Goal: Task Accomplishment & Management: Use online tool/utility

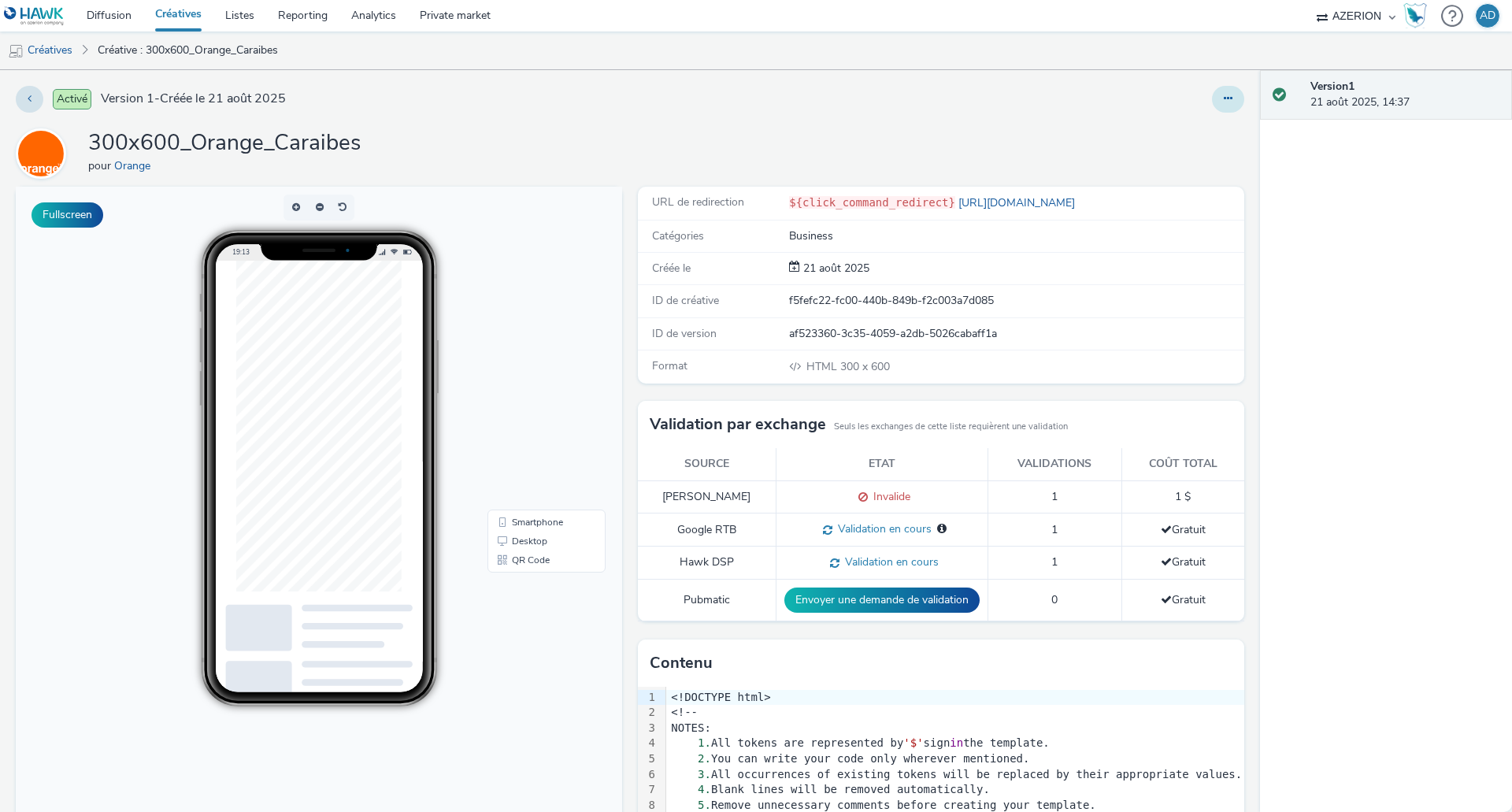
click at [1224, 102] on icon at bounding box center [1228, 98] width 9 height 11
click at [1187, 130] on link "Modifier" at bounding box center [1185, 130] width 118 height 32
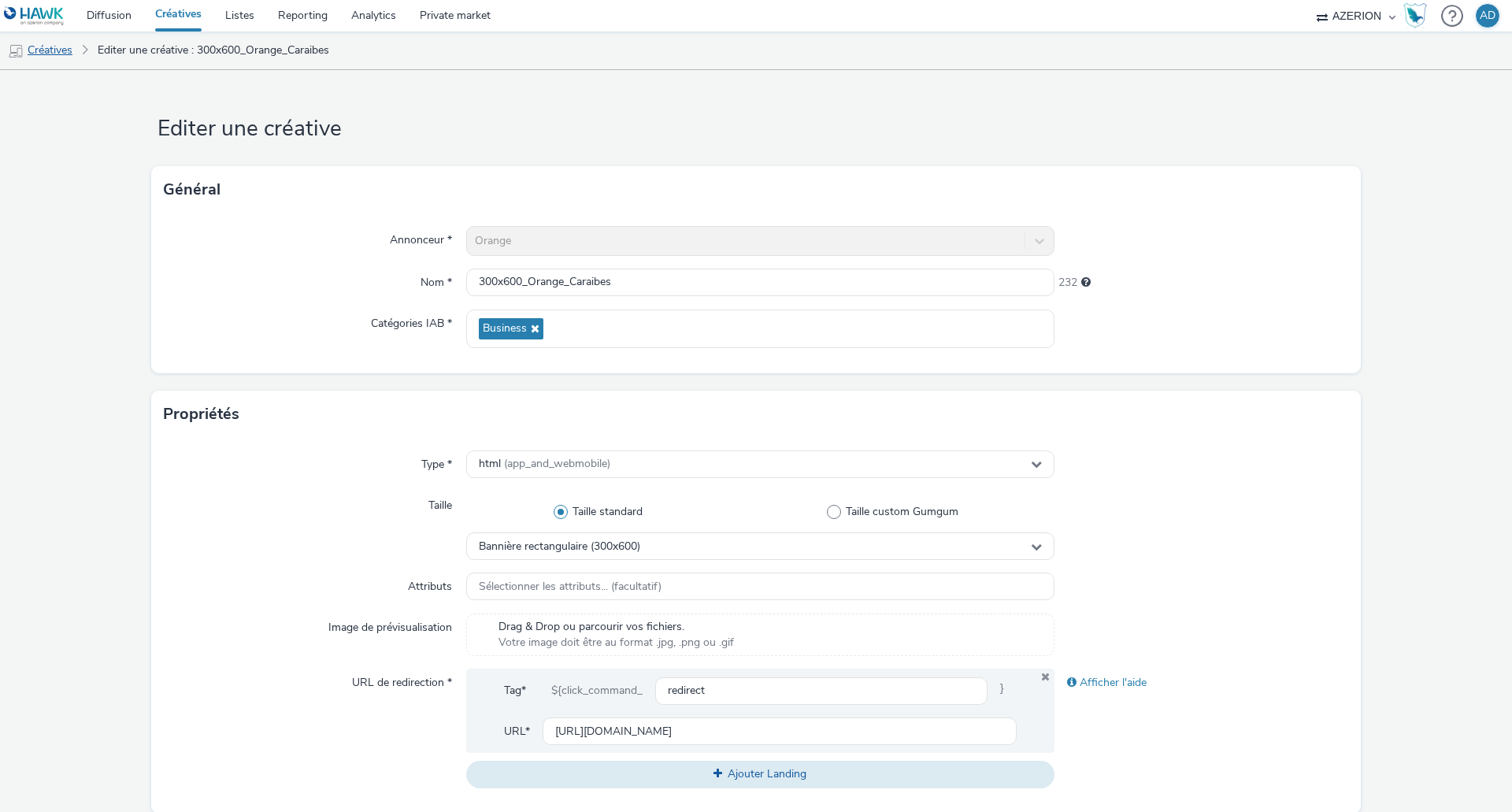
click at [61, 52] on link "Créatives" at bounding box center [40, 51] width 81 height 38
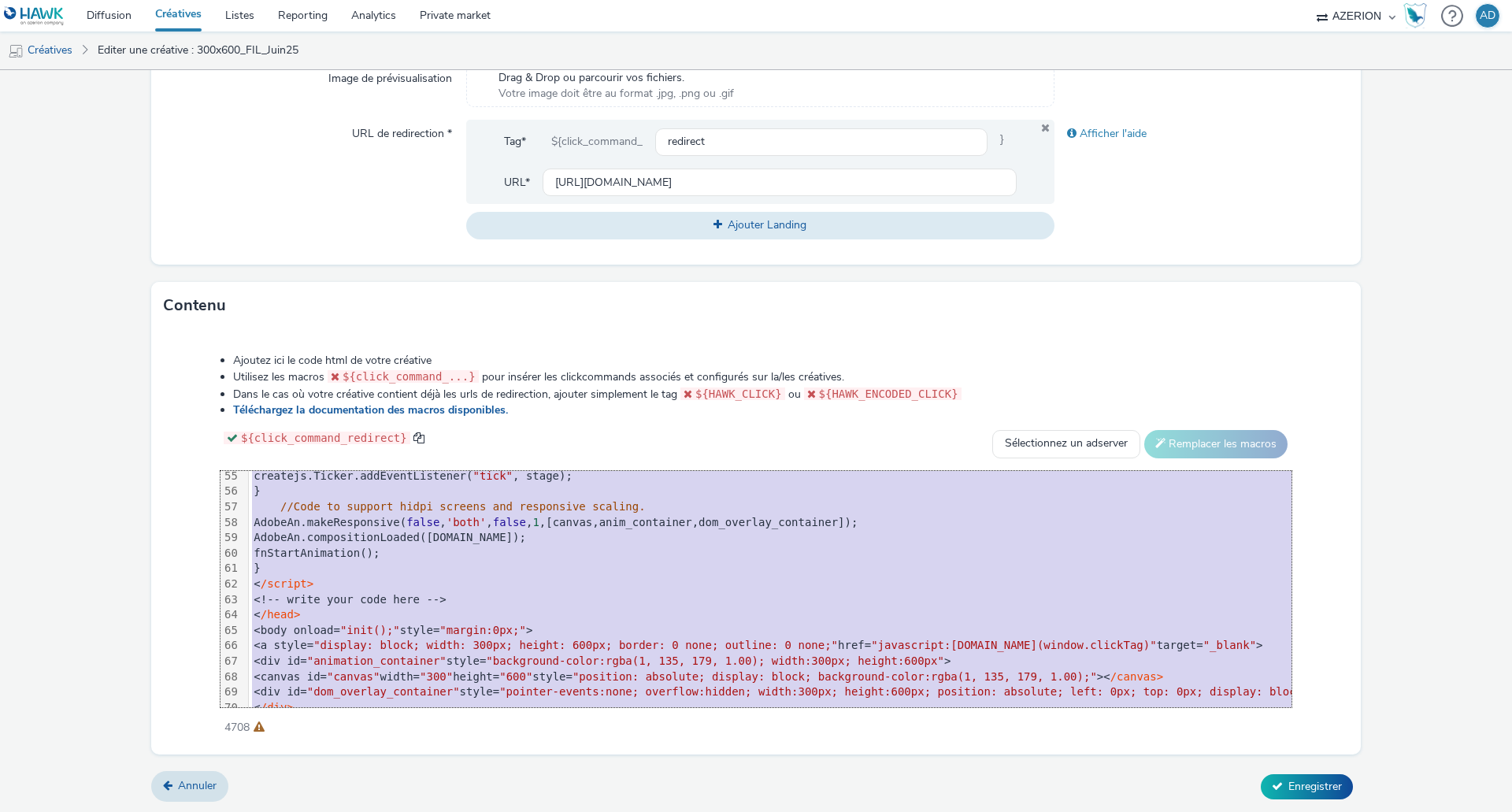
scroll to position [907, 0]
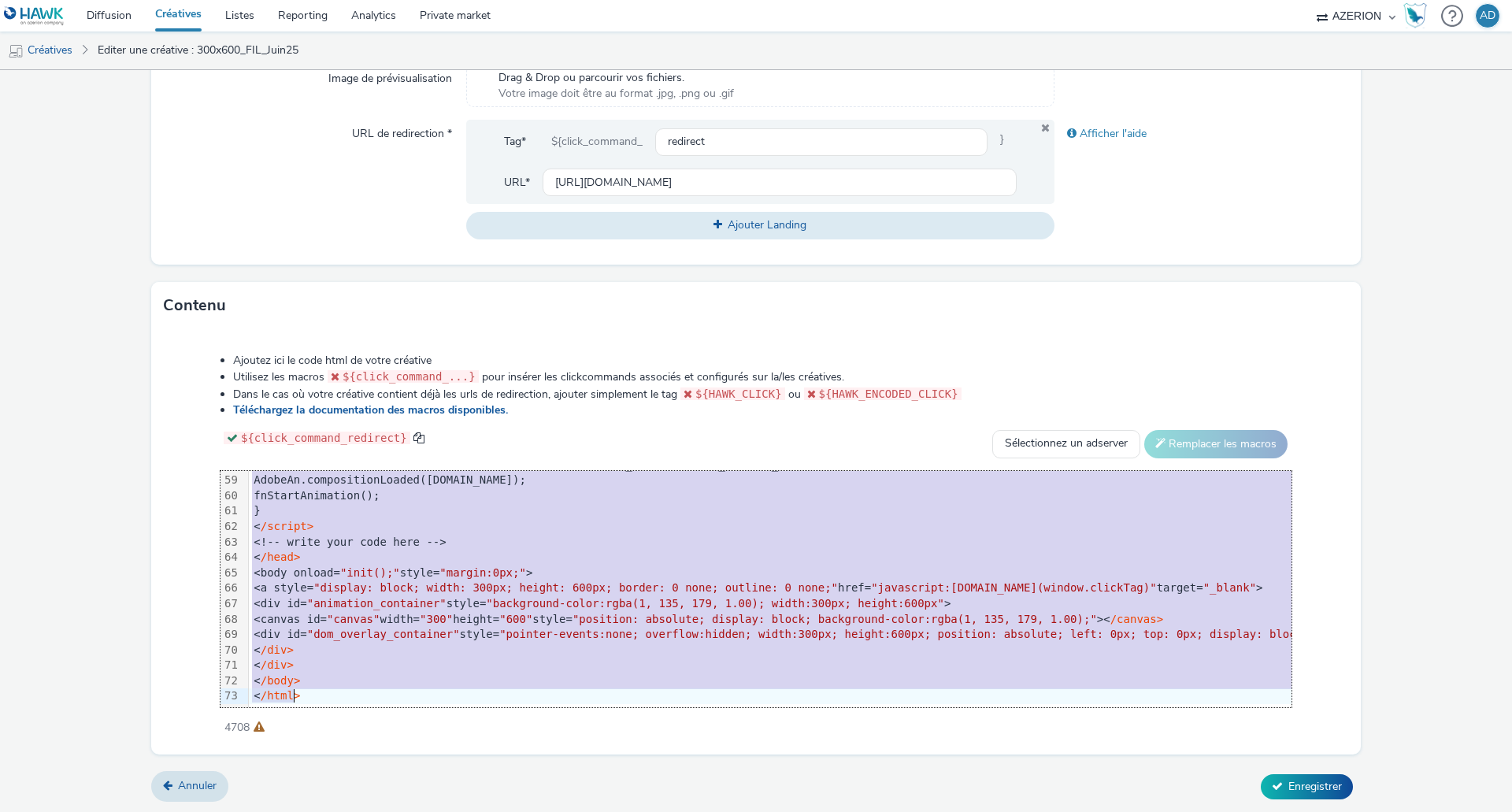
drag, startPoint x: 416, startPoint y: 477, endPoint x: 567, endPoint y: 758, distance: 319.0
click at [567, 758] on form "Editer une créative Général Annonceur * Festival Interveltique de L'Orient Nom …" at bounding box center [756, 167] width 1512 height 1291
copy div "<!DOCTYPE html> <script> var canvas , stage , exportRoot , anim_container , dom…"
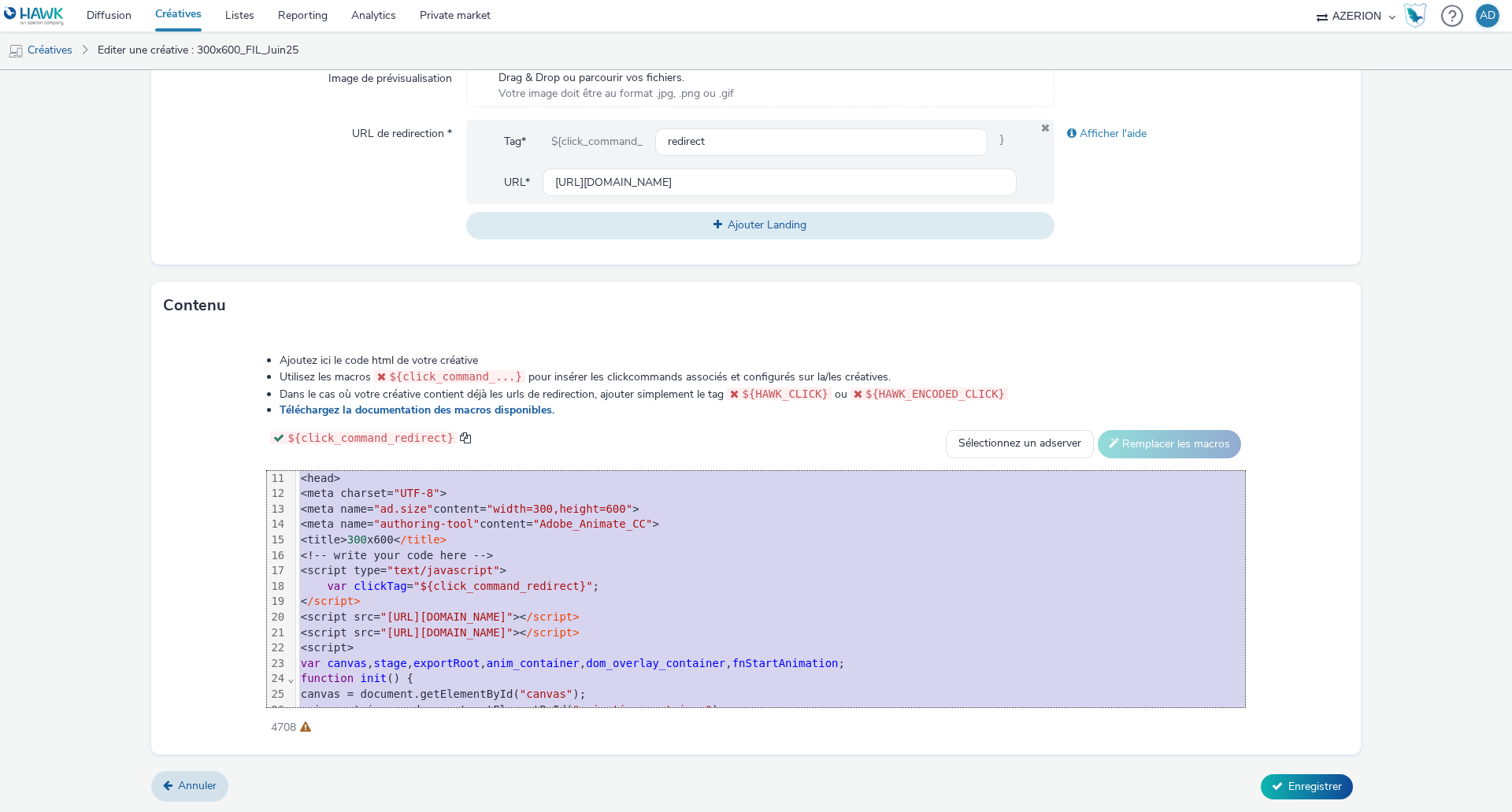
scroll to position [237, 0]
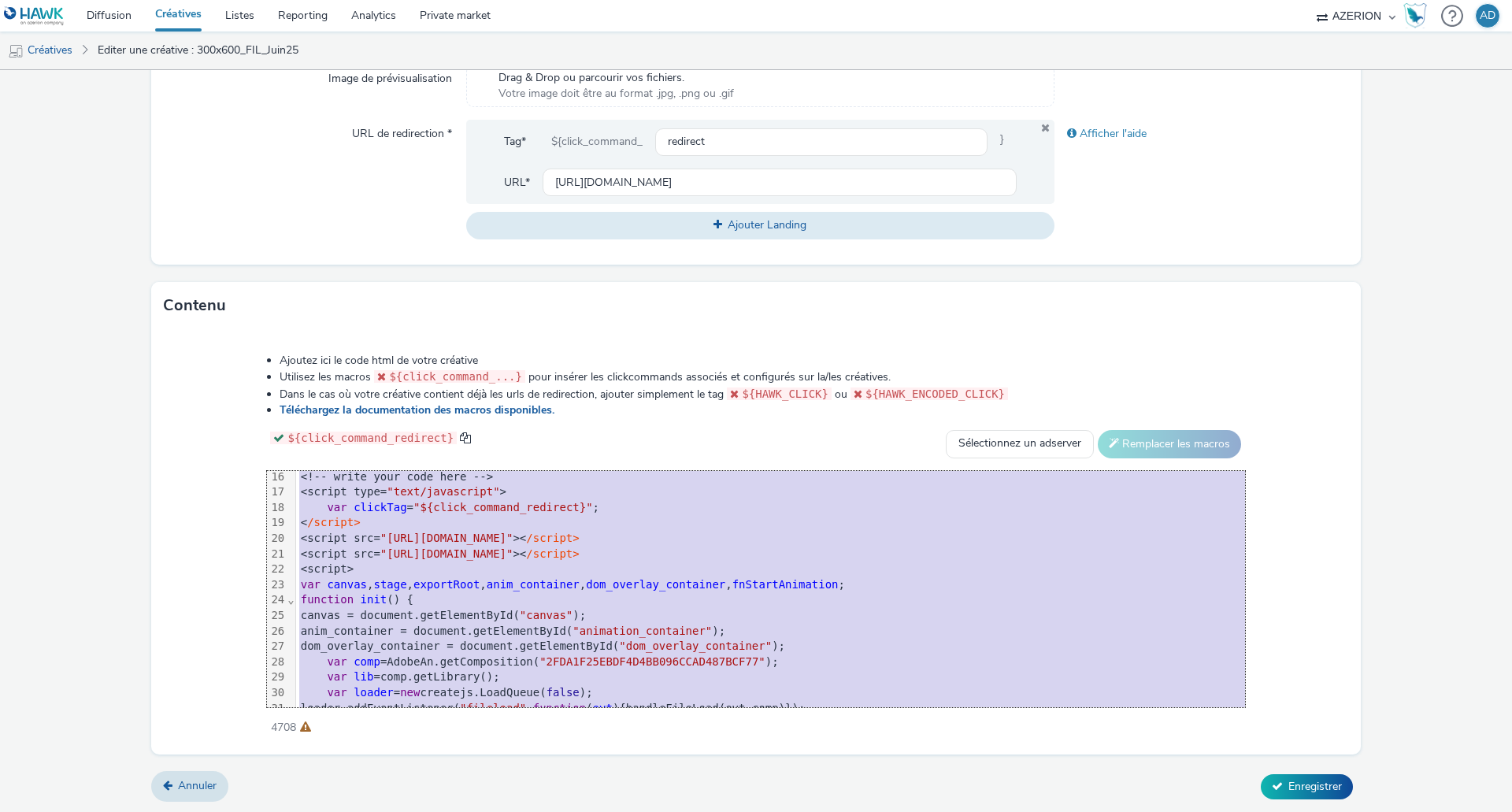
click at [714, 539] on div "<script src= "[URL][DOMAIN_NAME]" >< /script>" at bounding box center [827, 537] width 1061 height 15
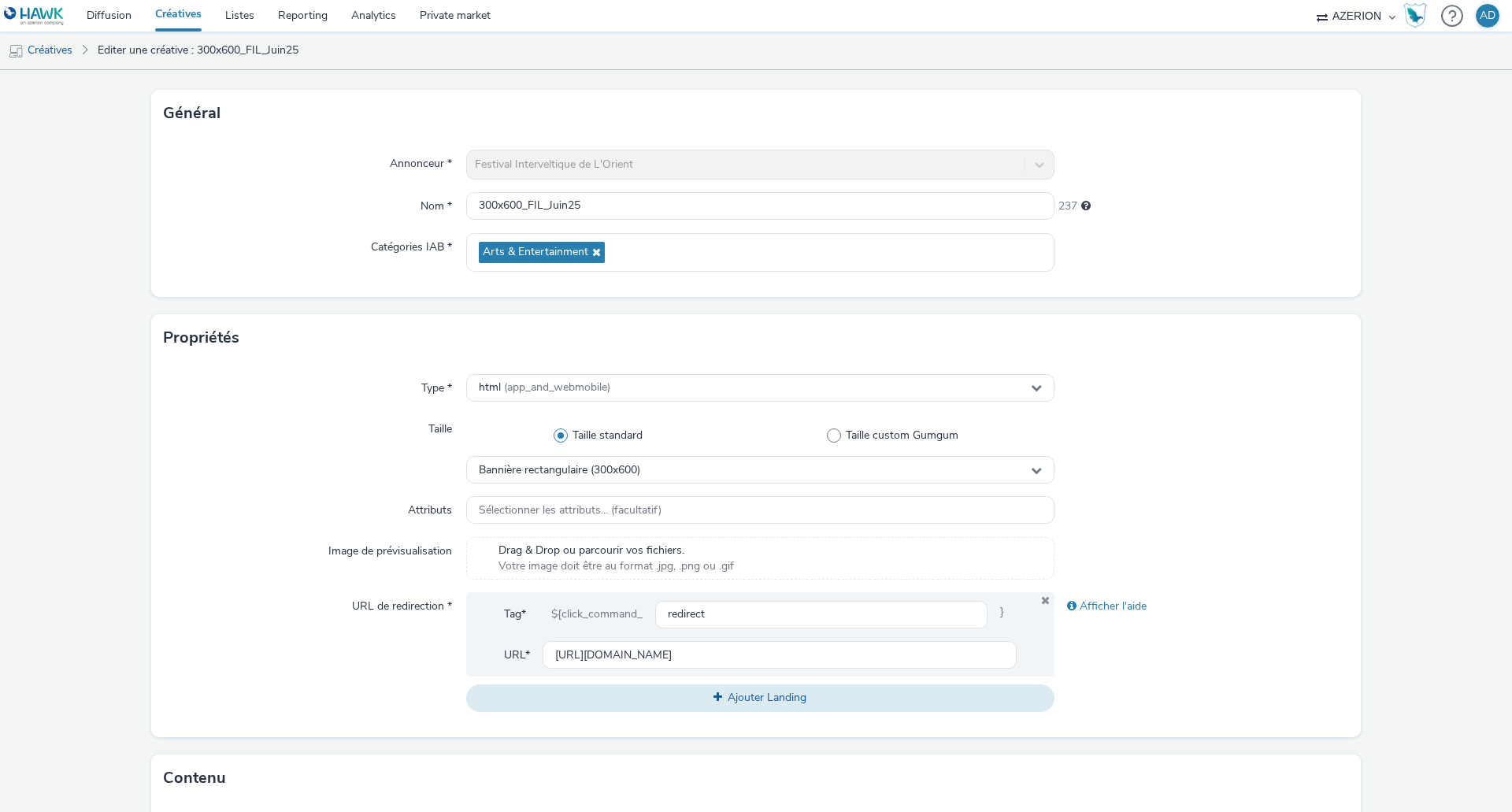
scroll to position [0, 0]
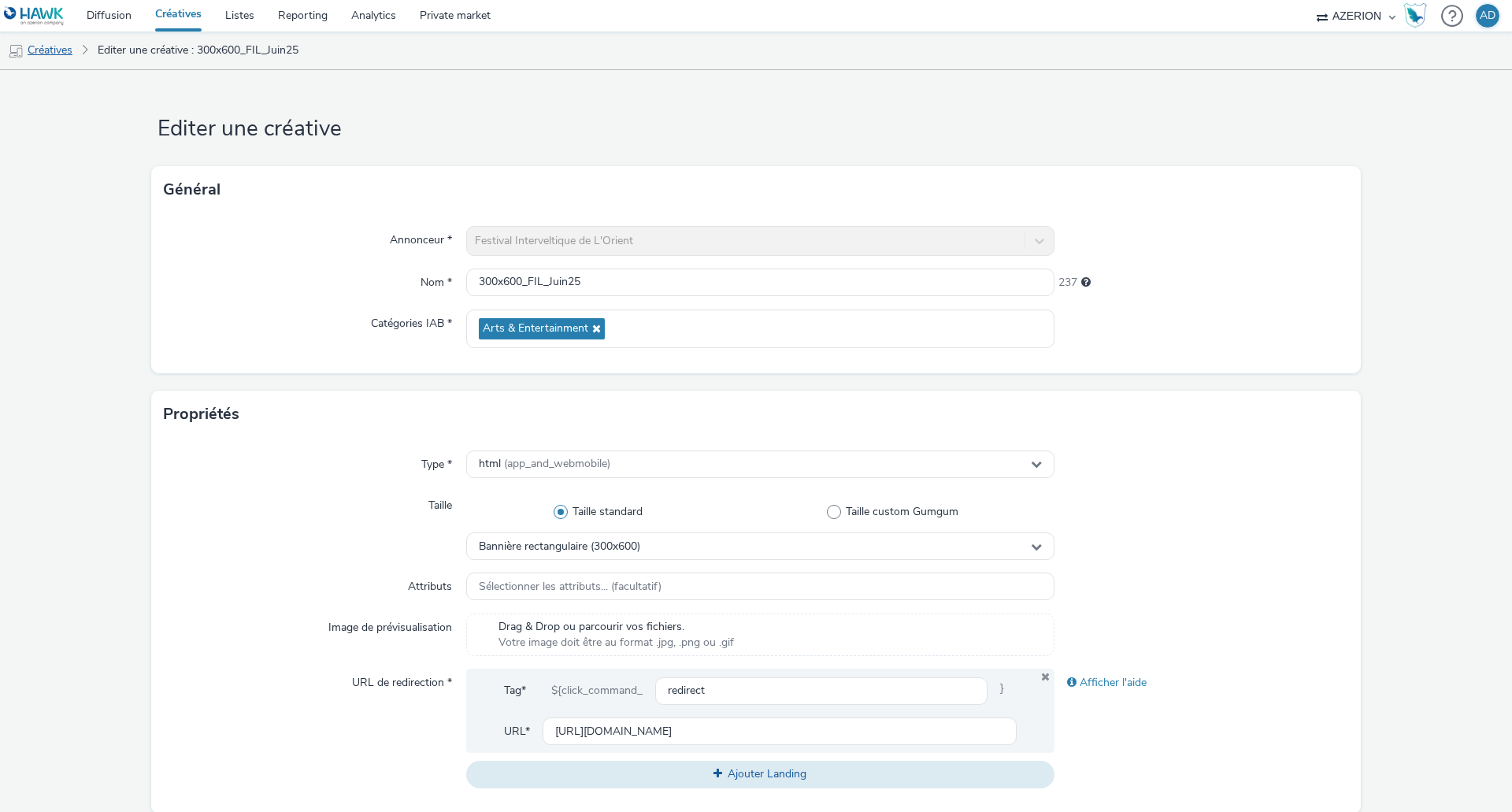
click at [58, 50] on link "Créatives" at bounding box center [40, 51] width 81 height 38
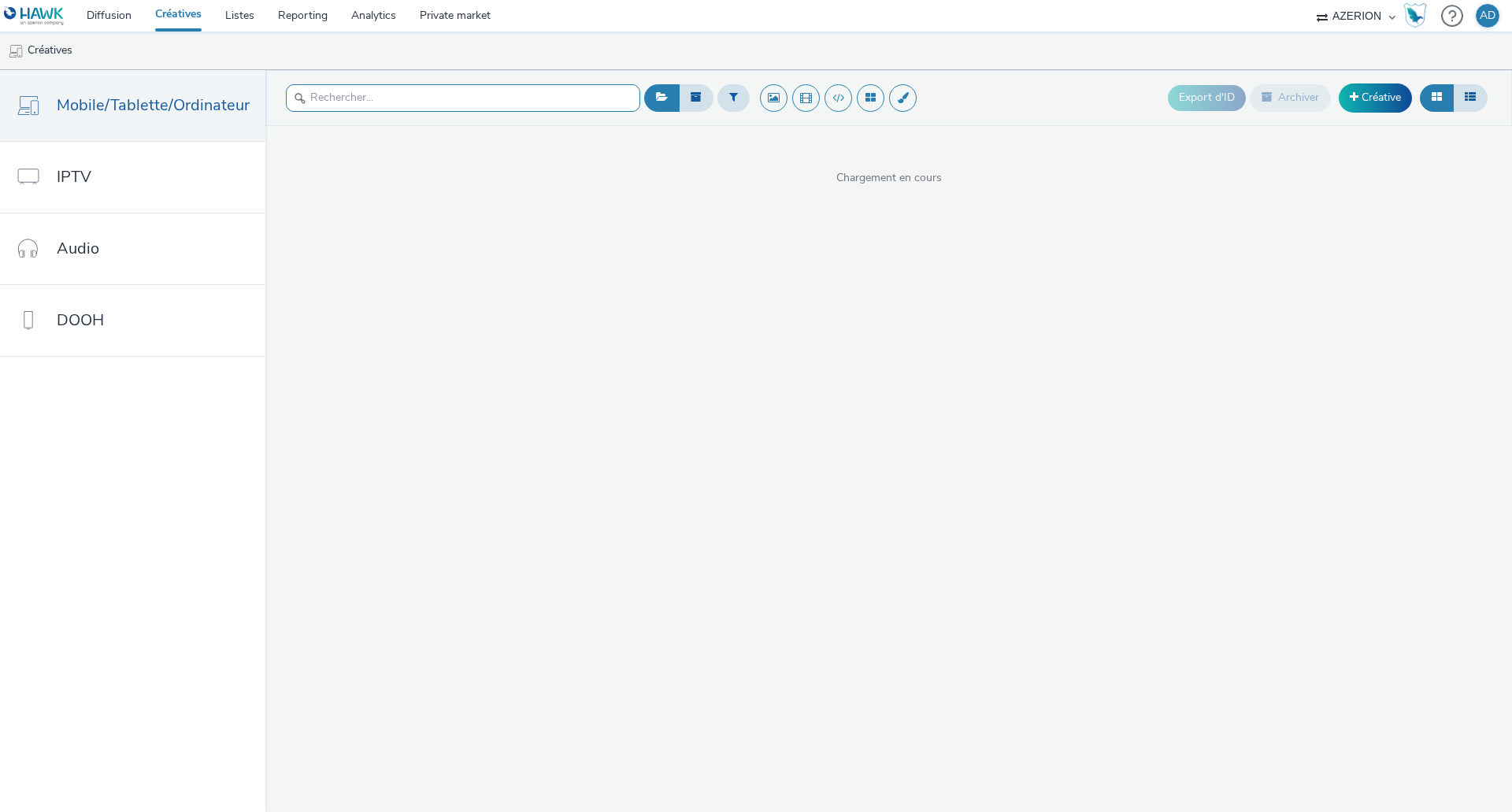
click at [423, 100] on input "text" at bounding box center [462, 98] width 354 height 27
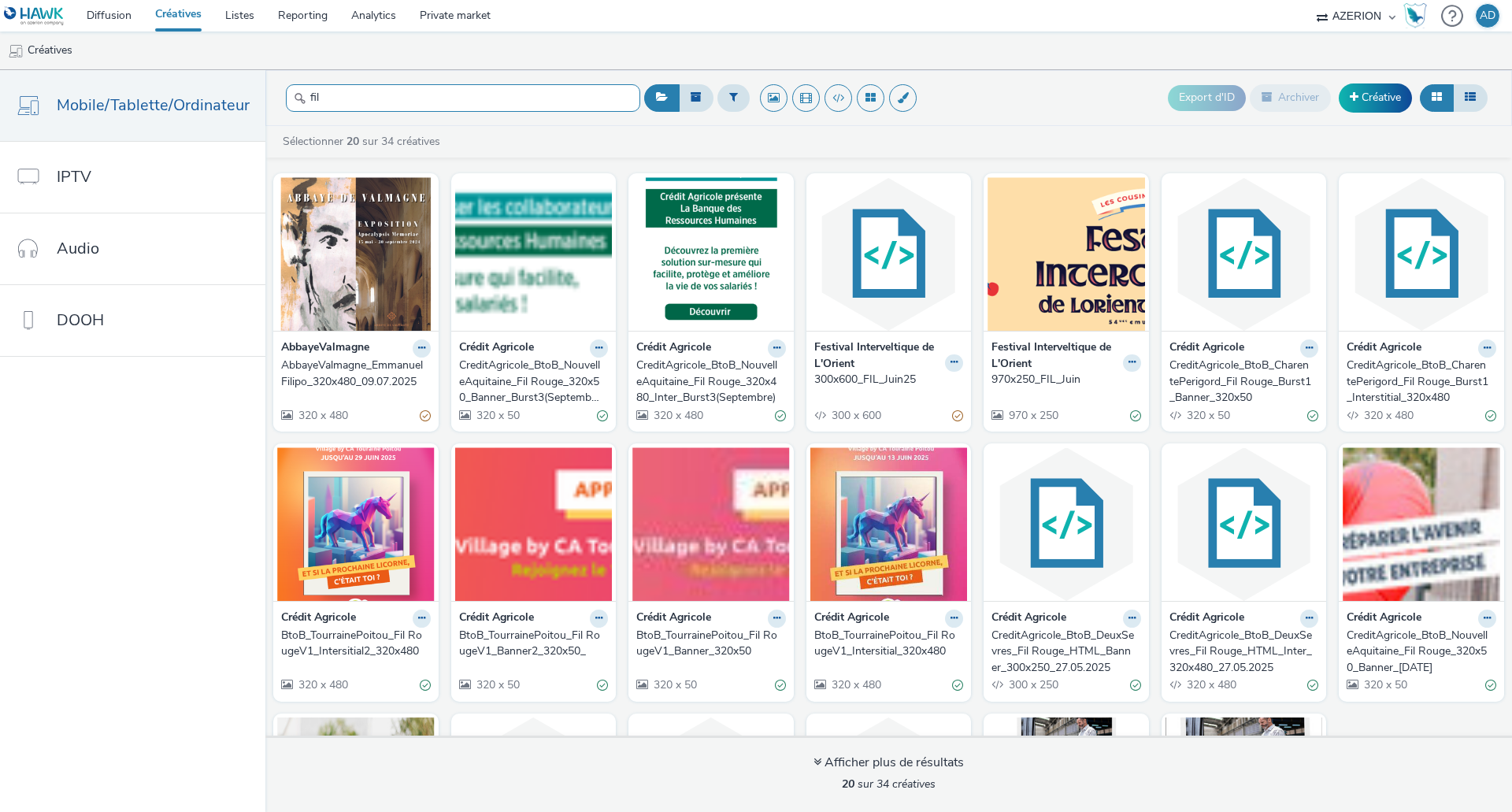
click at [402, 104] on input "fil" at bounding box center [462, 98] width 354 height 27
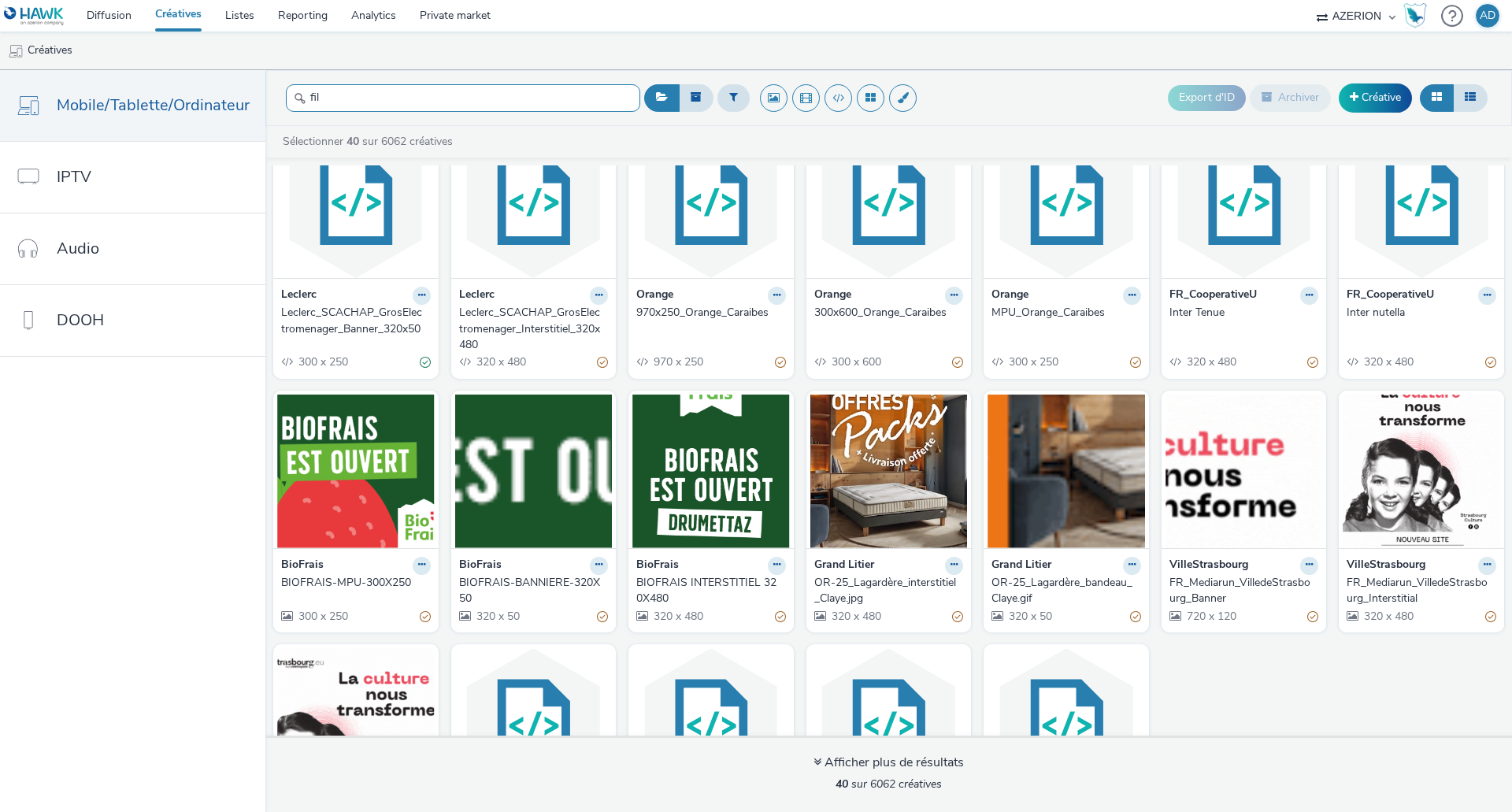
scroll to position [1020, 0]
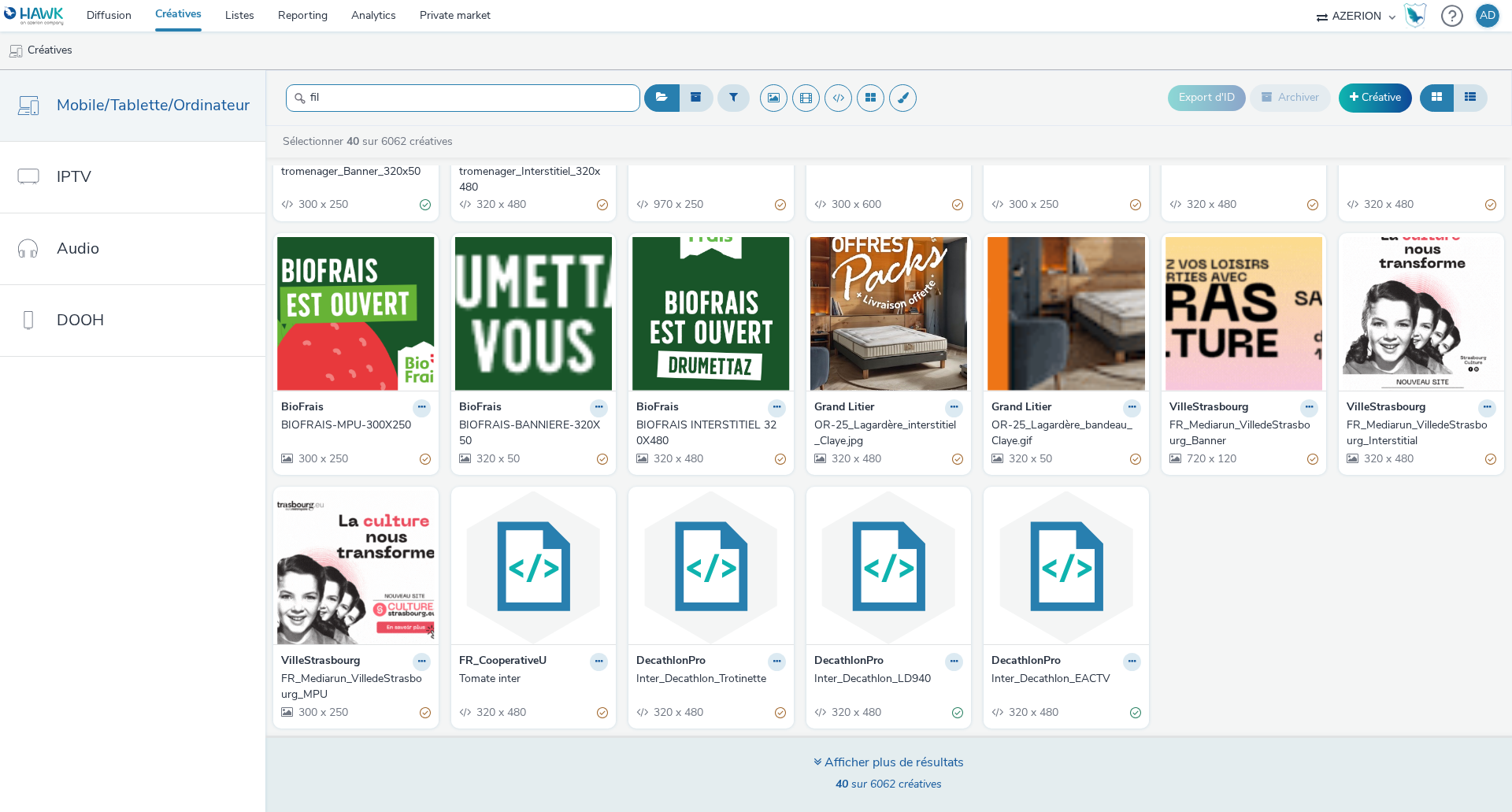
type input "fil"
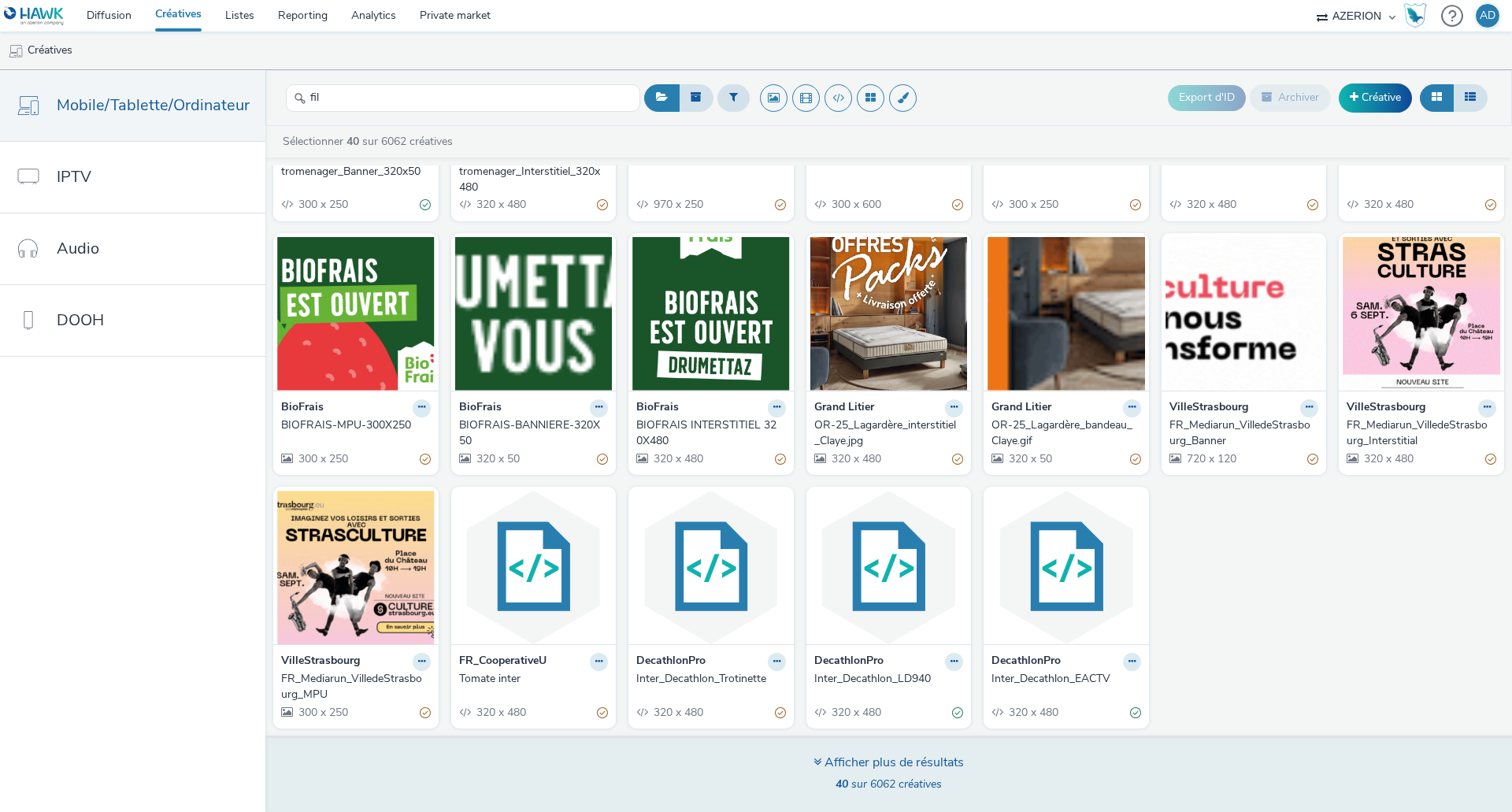
click at [952, 762] on div "Afficher plus de résultats" at bounding box center [888, 762] width 150 height 18
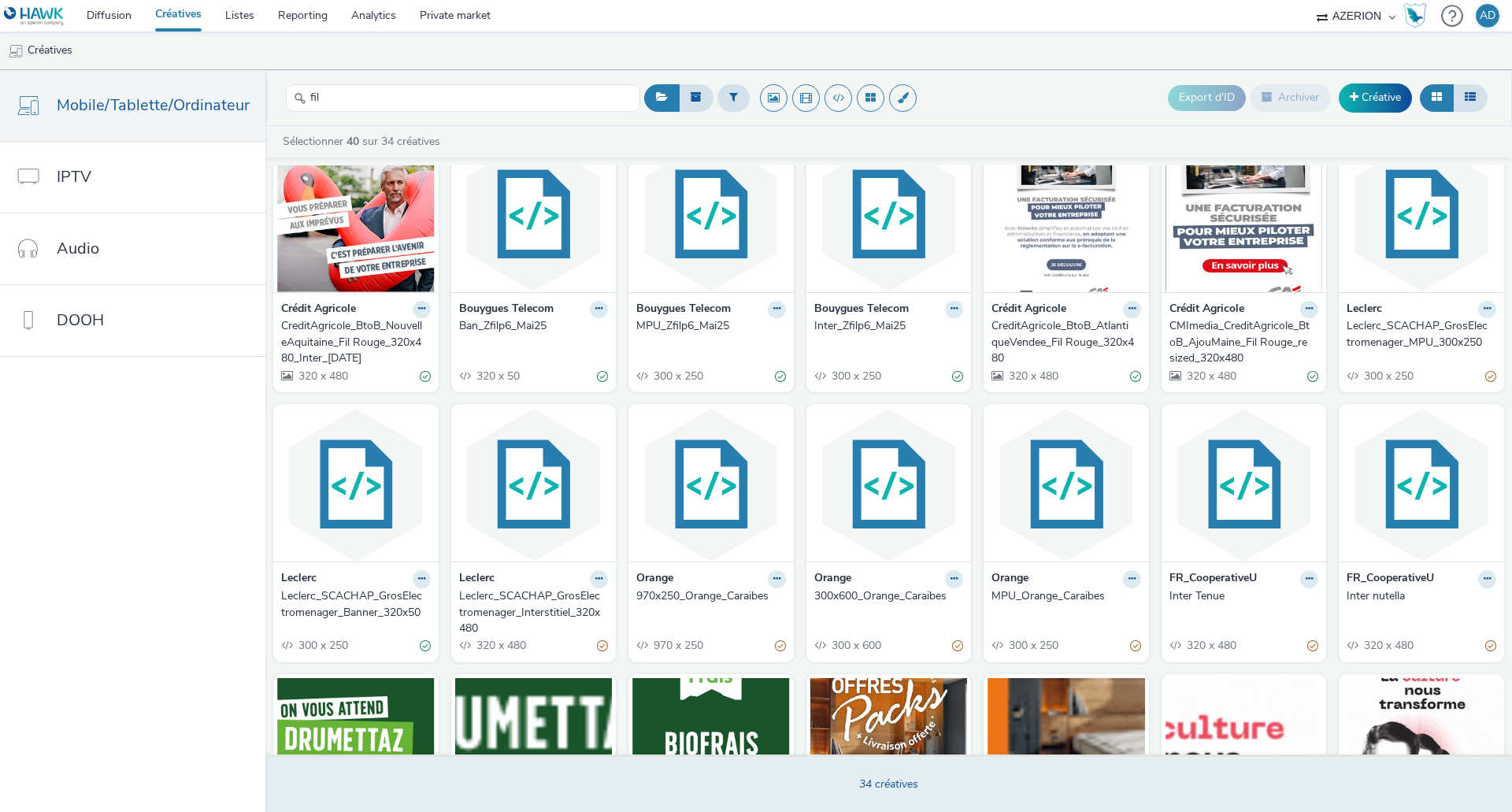
scroll to position [551, 0]
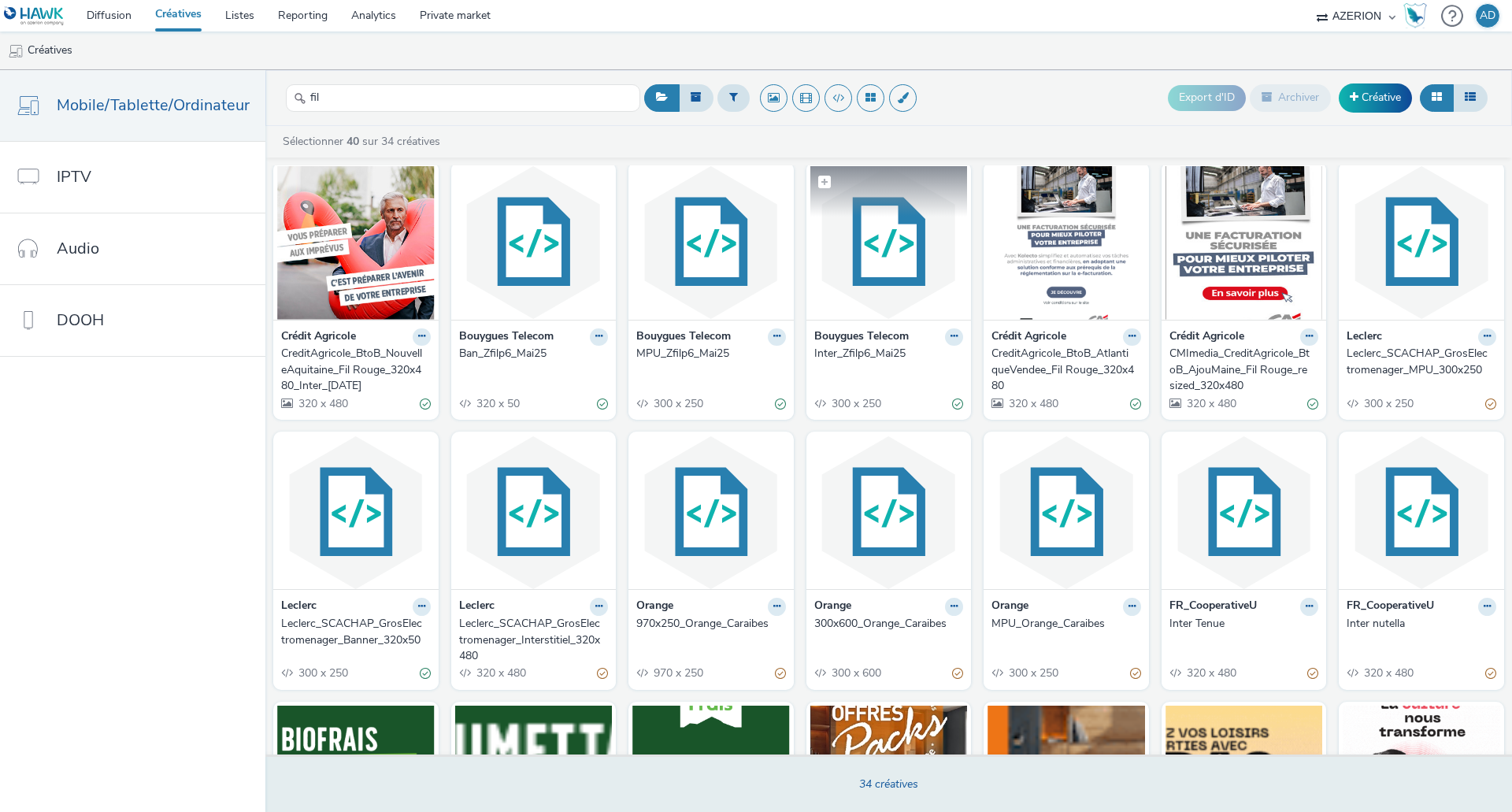
click at [879, 291] on img at bounding box center [889, 242] width 158 height 153
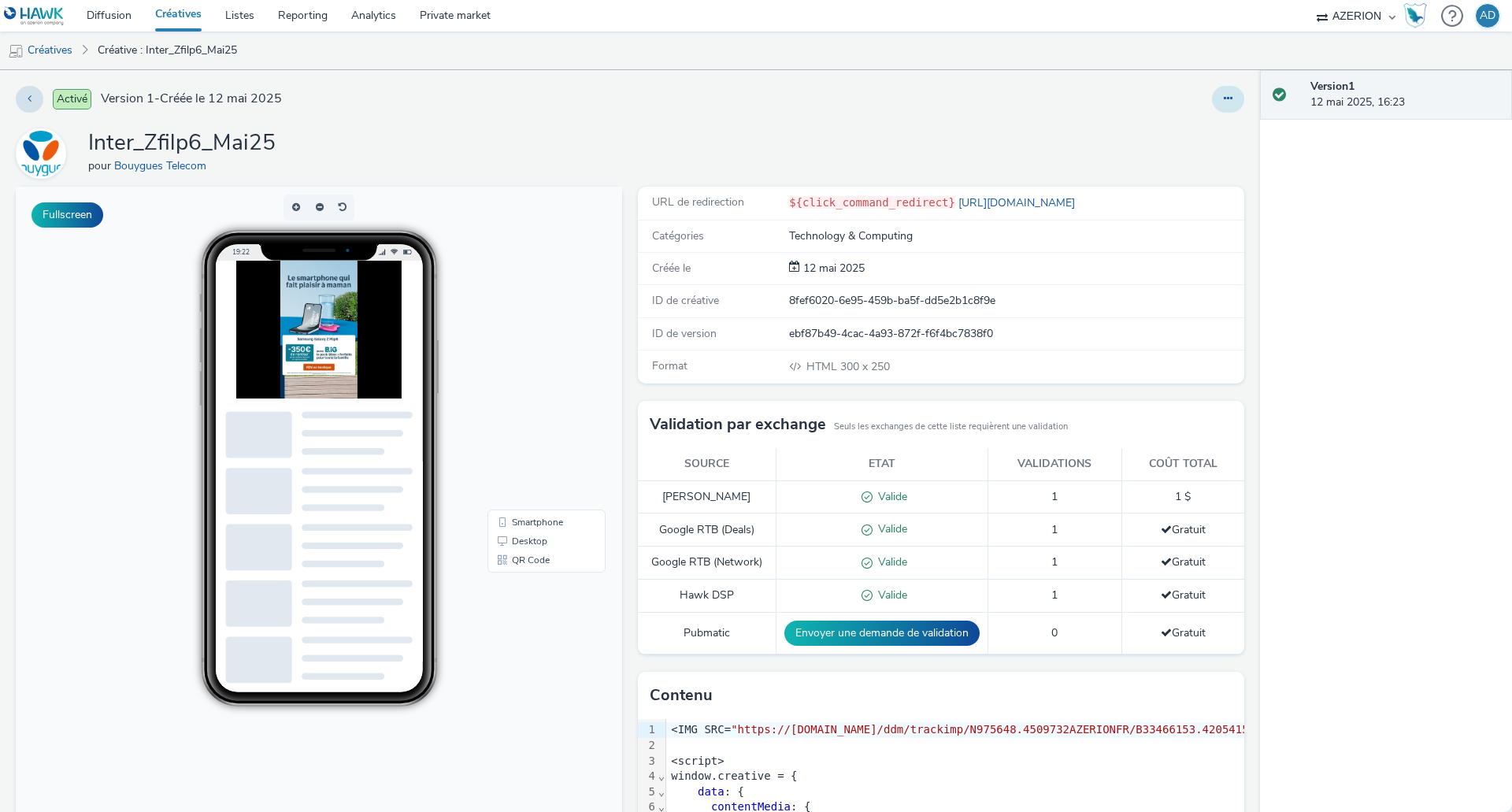
click at [1216, 105] on button at bounding box center [1228, 100] width 33 height 27
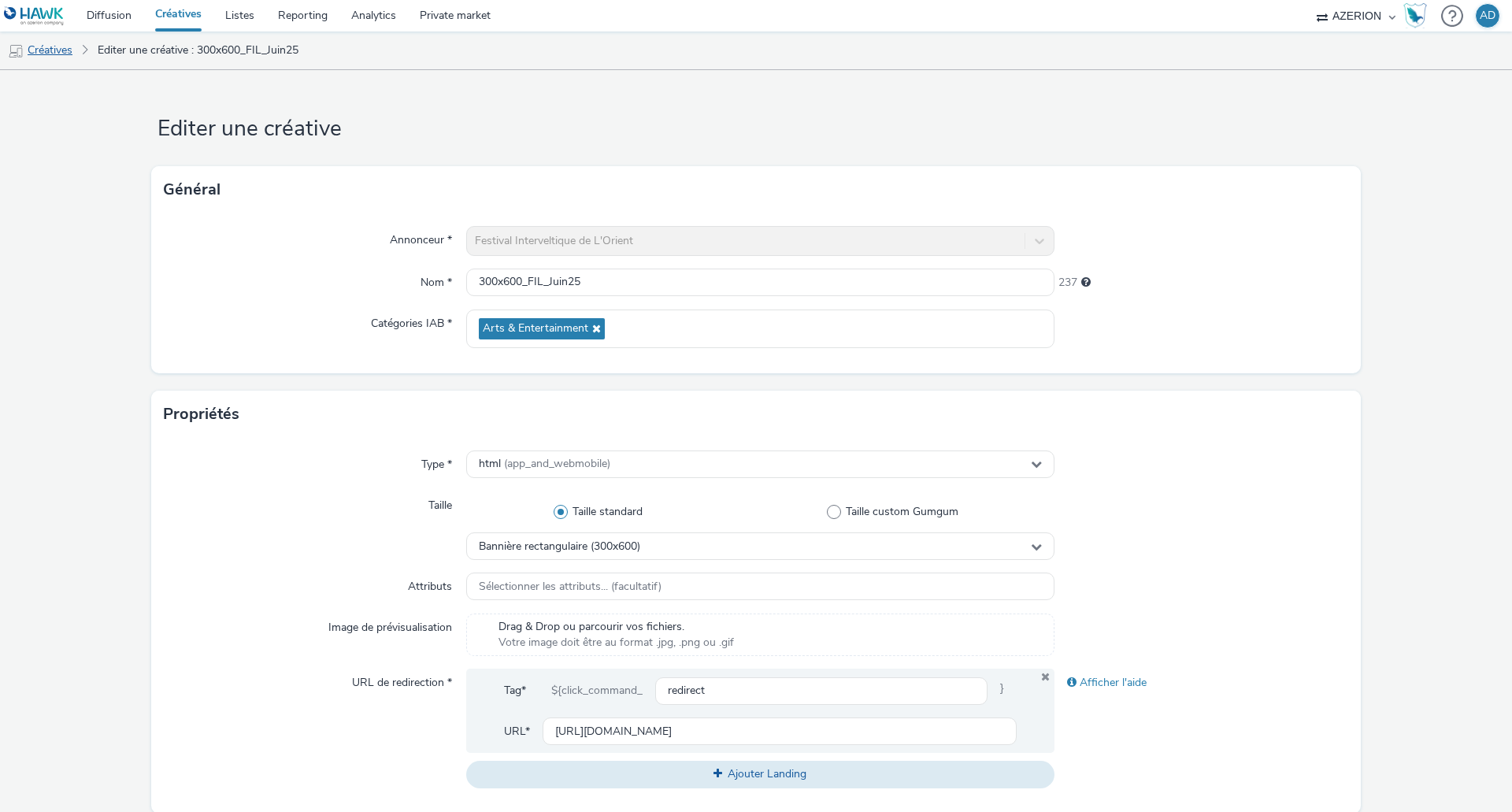
click at [65, 57] on link "Créatives" at bounding box center [40, 51] width 81 height 38
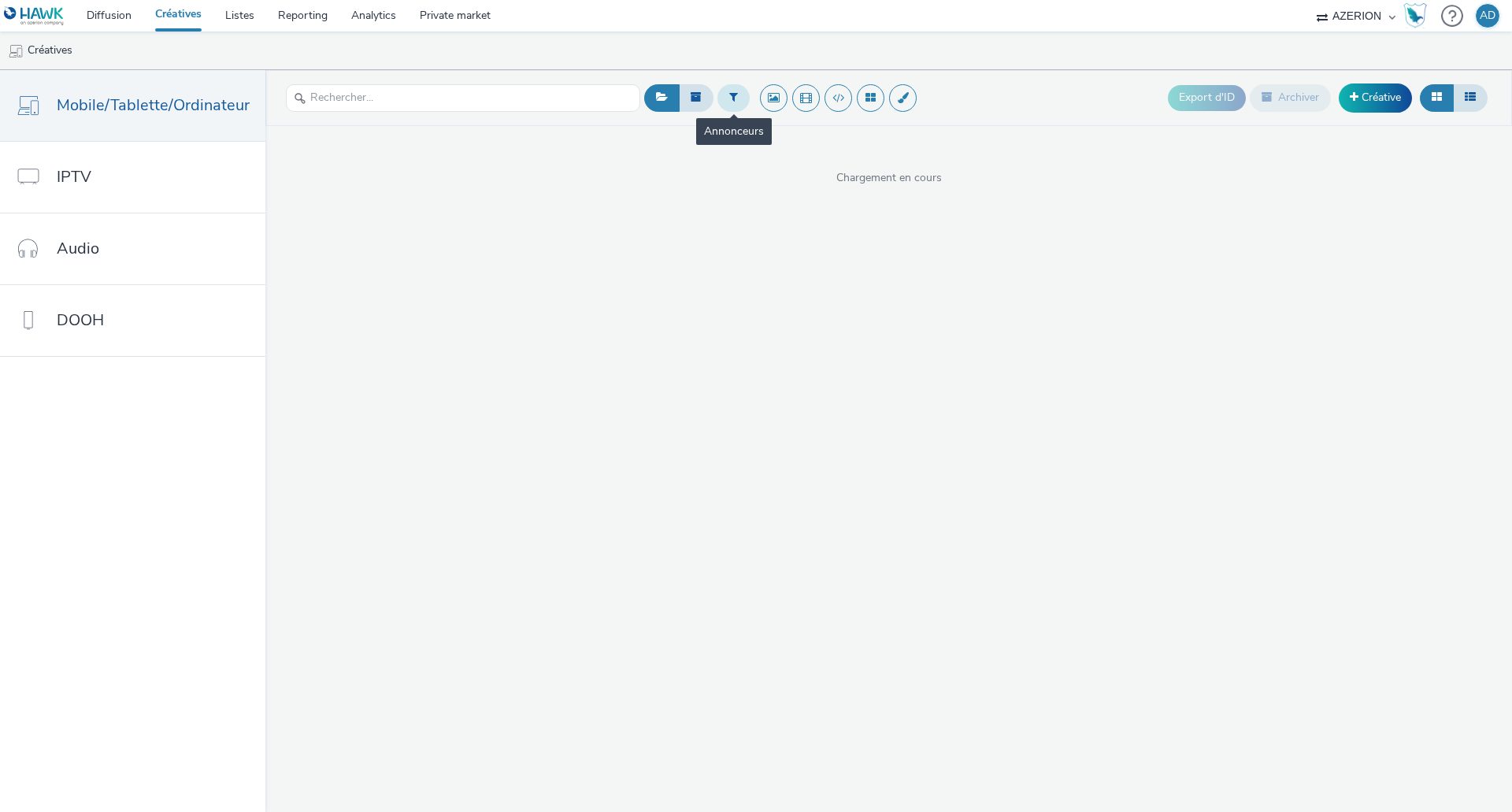
click at [732, 95] on icon at bounding box center [733, 97] width 9 height 11
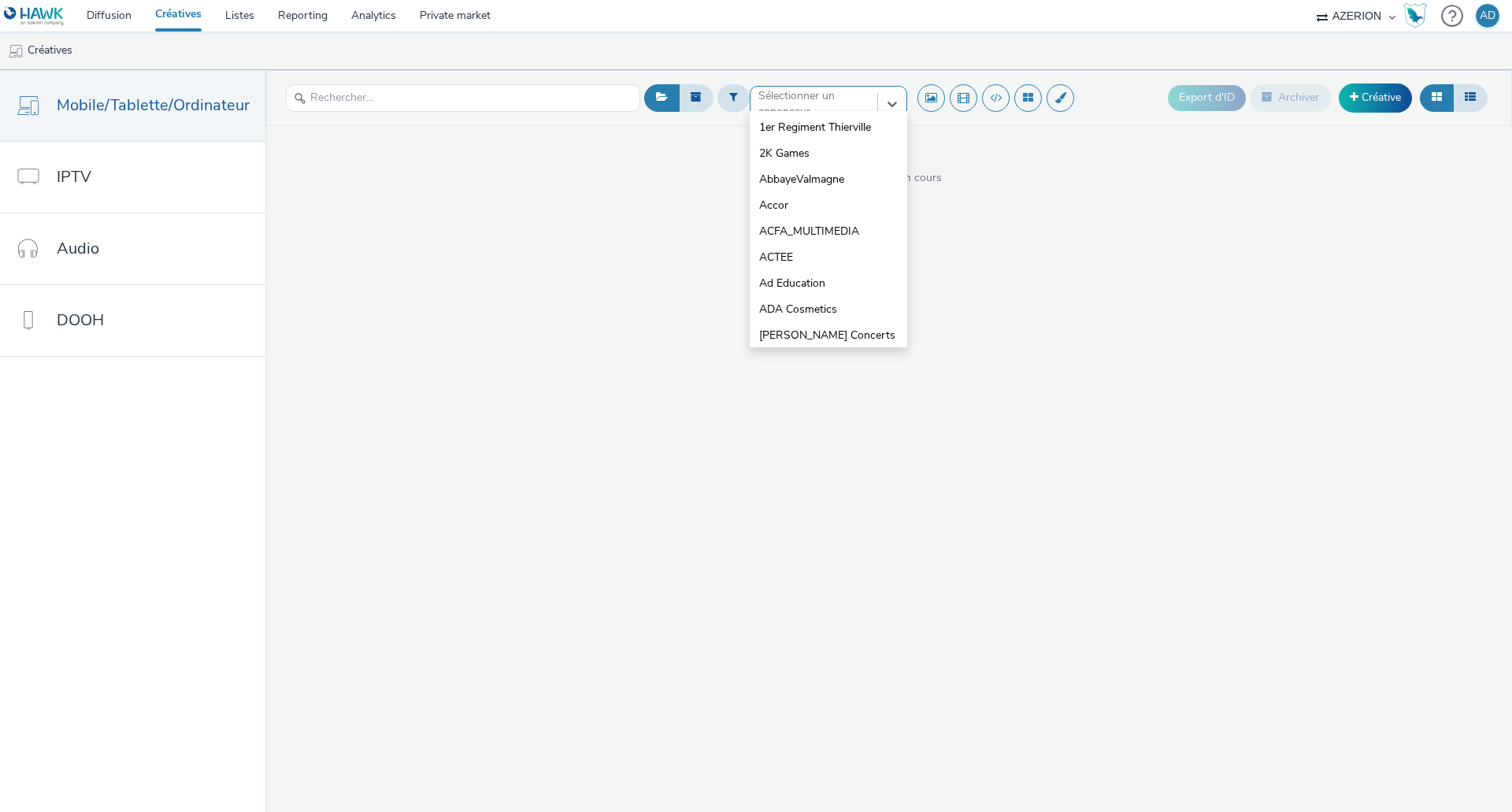
click at [782, 103] on div at bounding box center [813, 103] width 111 height 19
type input "g"
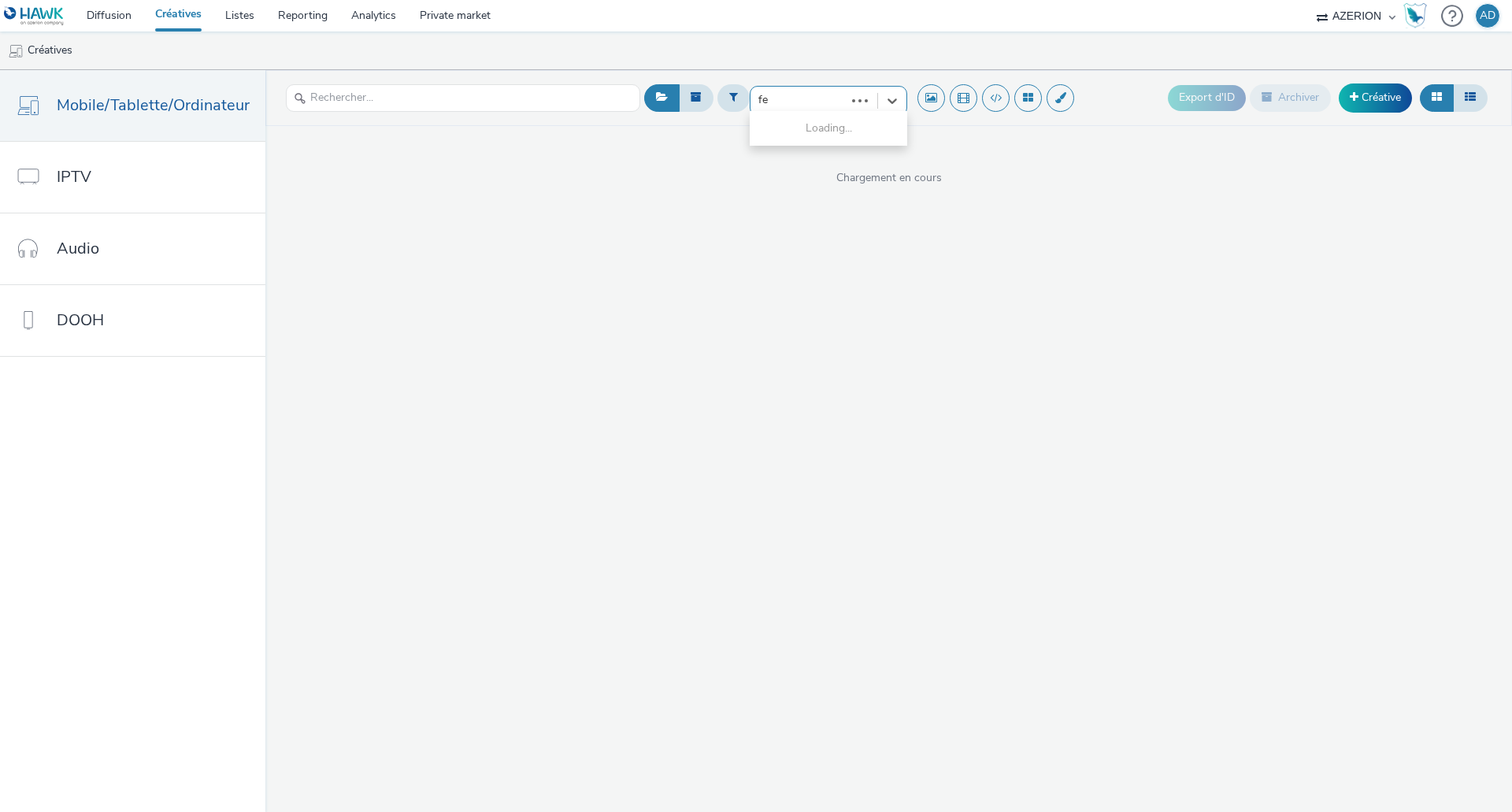
type input "fes"
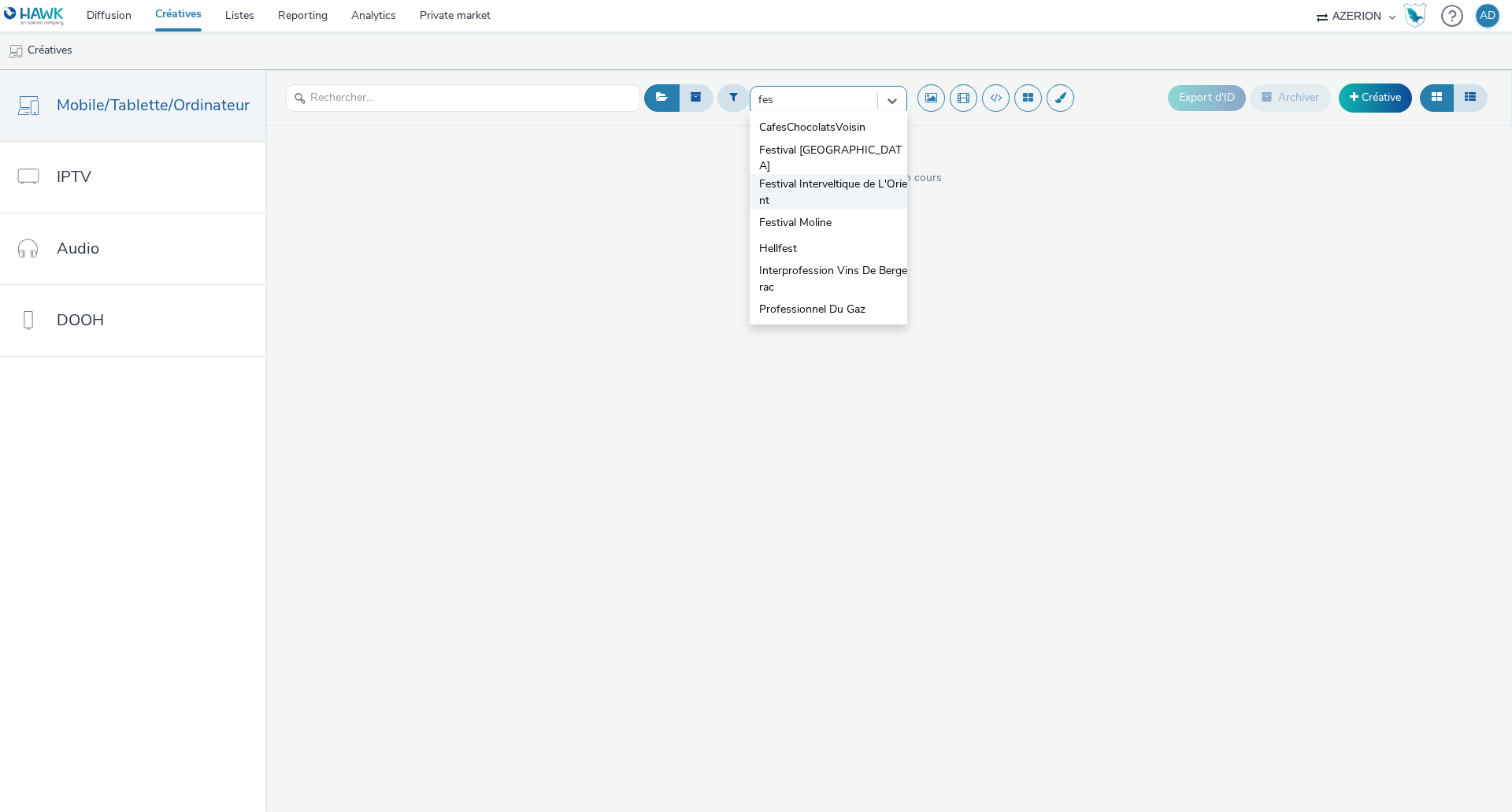
click at [817, 183] on span "Festival Interveltique de L'Orient" at bounding box center [832, 193] width 148 height 33
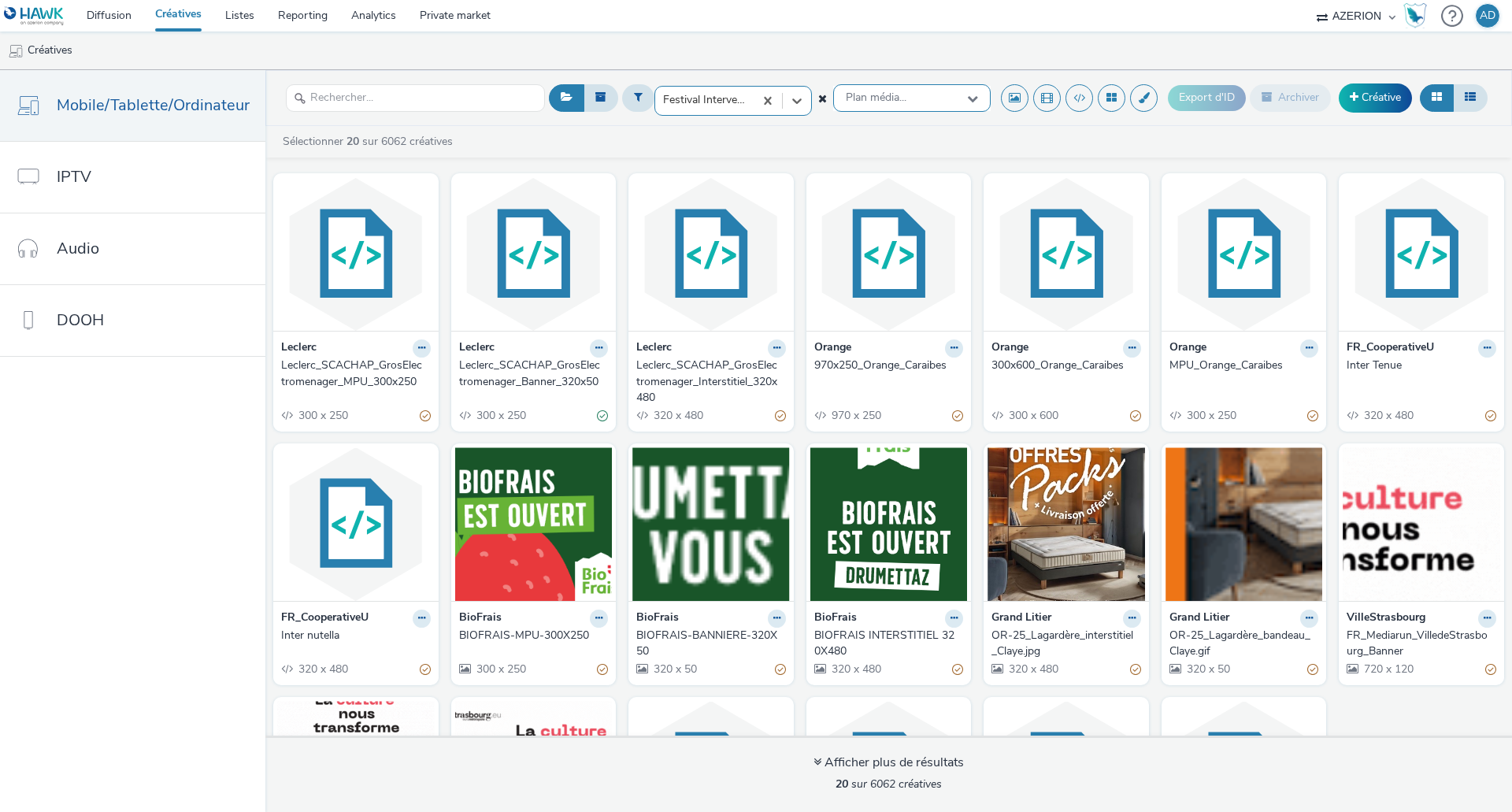
click at [968, 102] on div "Plan média..." at bounding box center [912, 98] width 158 height 27
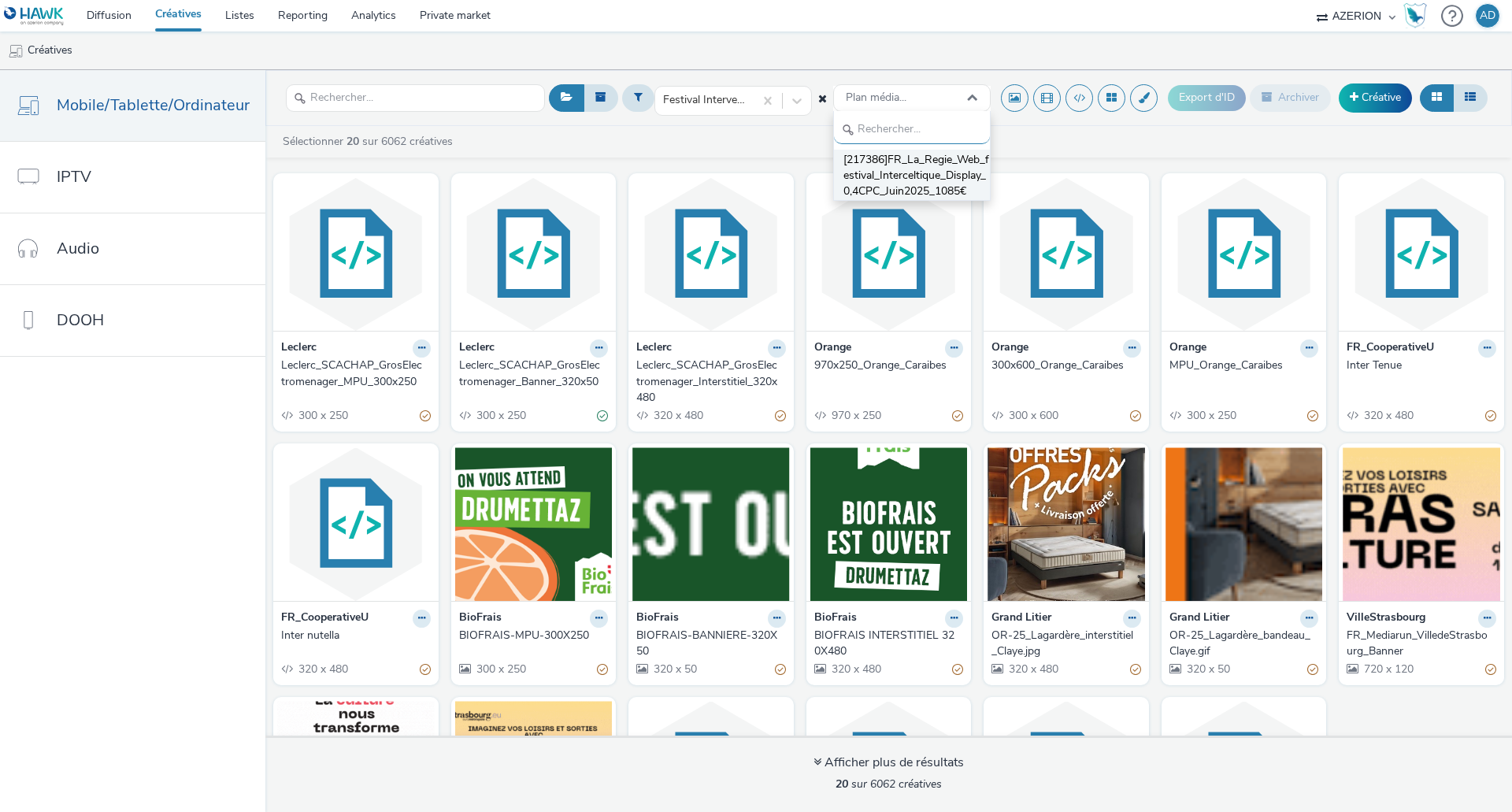
click at [935, 161] on span "[217386]FR_La_Regie_Web_festival_Interceltique_Display_0,4CPC_Juin2025_1085€" at bounding box center [916, 176] width 147 height 48
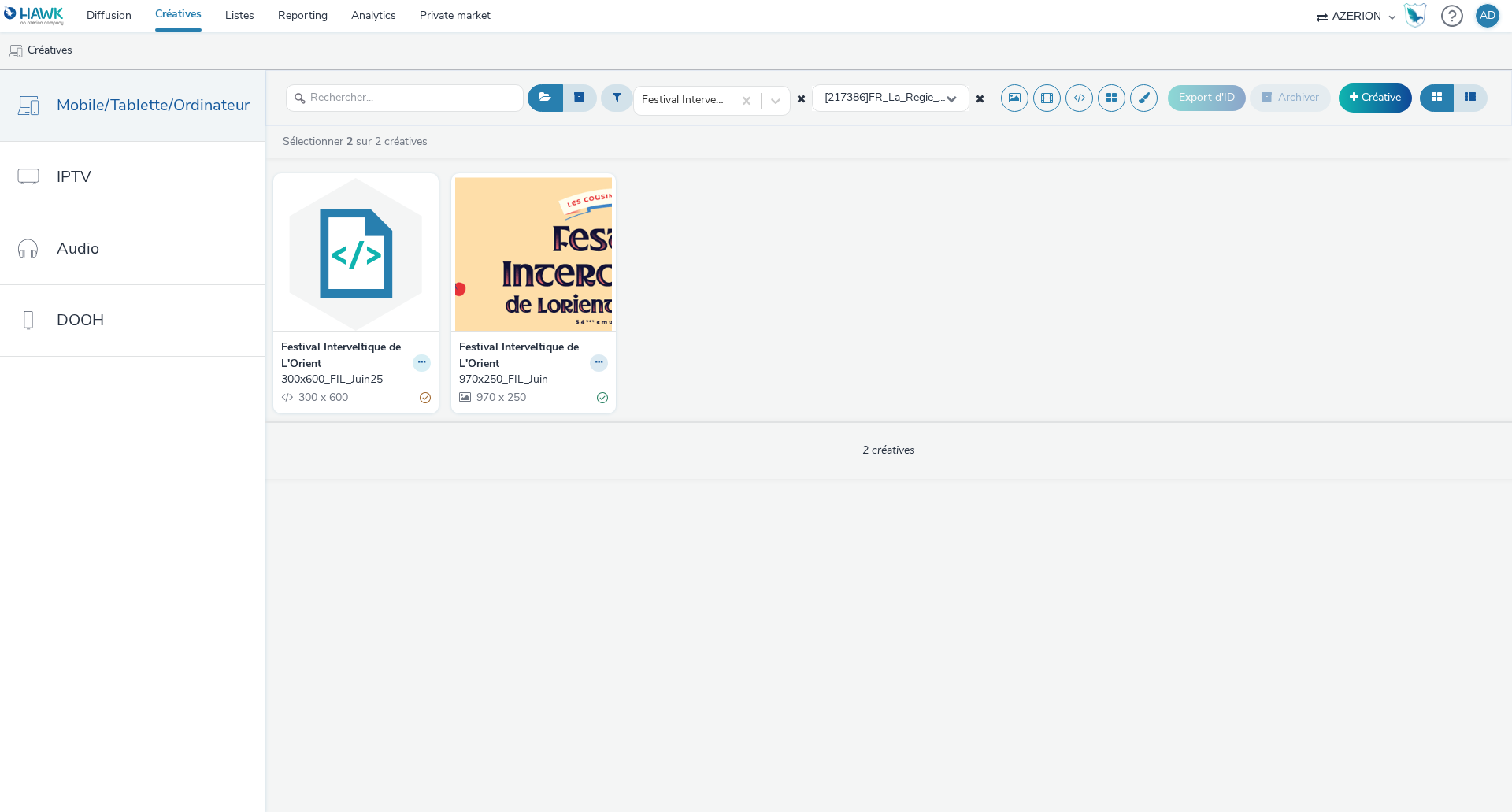
click at [418, 364] on icon at bounding box center [422, 362] width 7 height 9
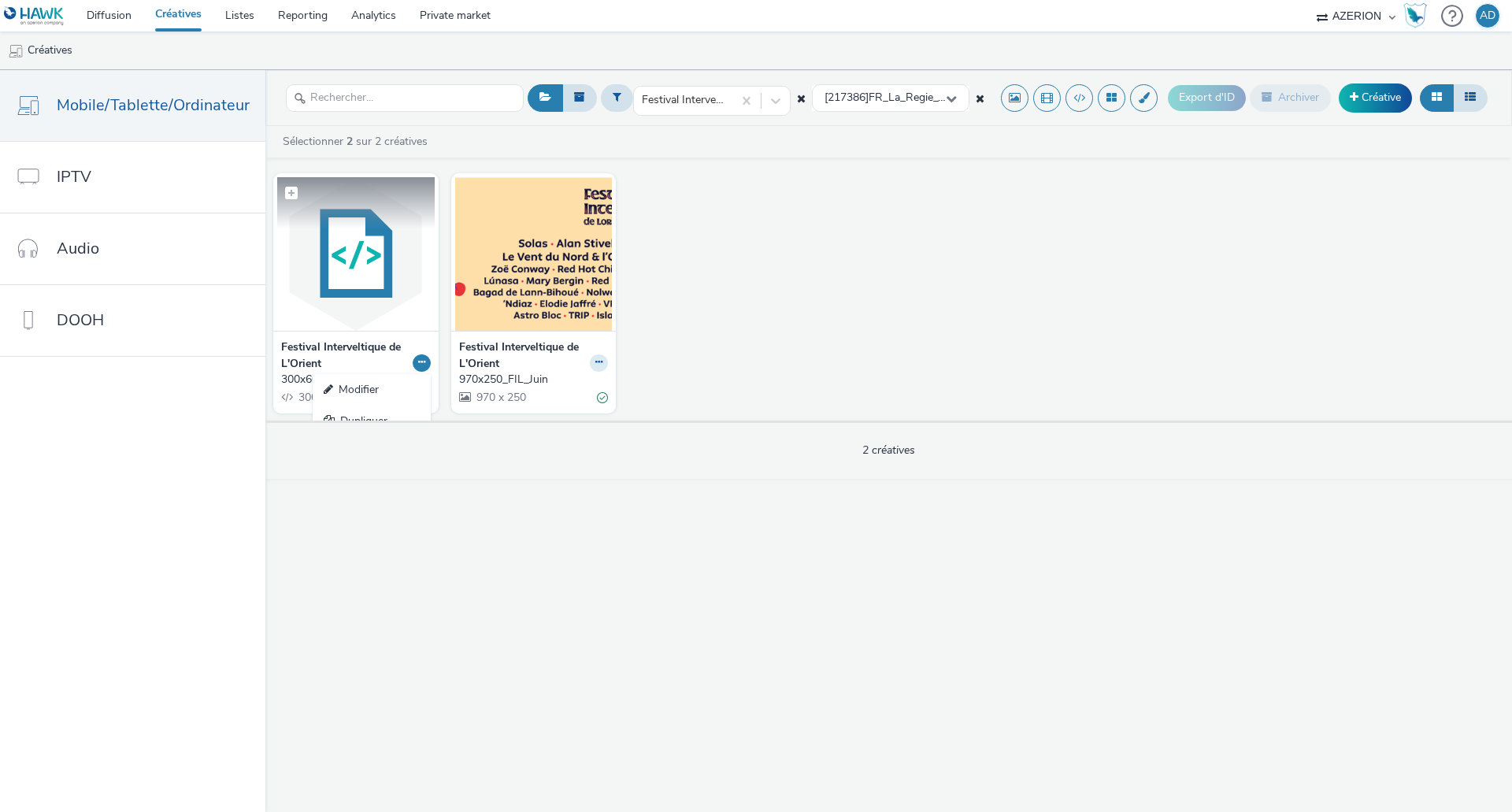
click at [377, 280] on img at bounding box center [356, 253] width 158 height 153
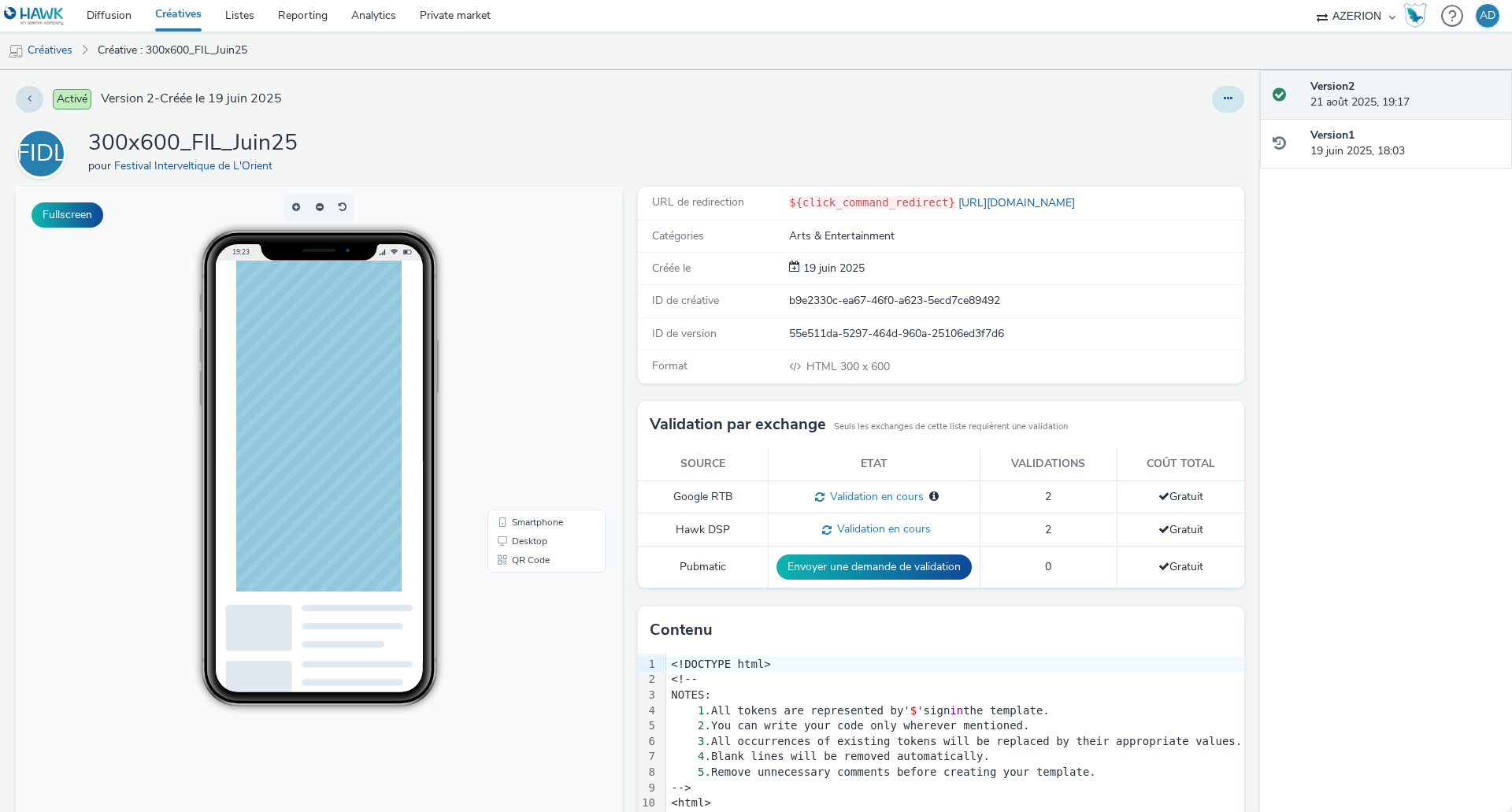
click at [1219, 104] on button at bounding box center [1228, 100] width 33 height 27
